Goal: Information Seeking & Learning: Learn about a topic

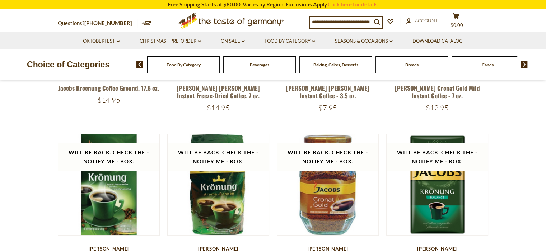
scroll to position [179, 0]
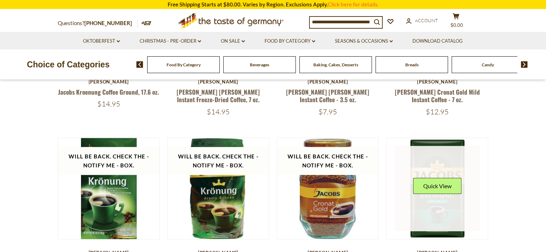
click at [436, 202] on link at bounding box center [436, 188] width 85 height 85
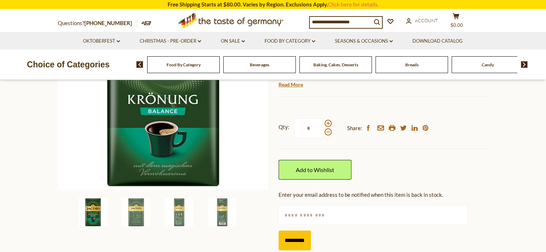
scroll to position [144, 0]
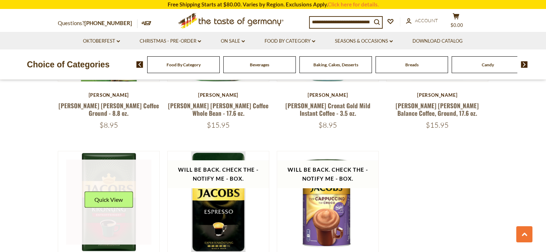
scroll to position [323, 0]
